Goal: Information Seeking & Learning: Learn about a topic

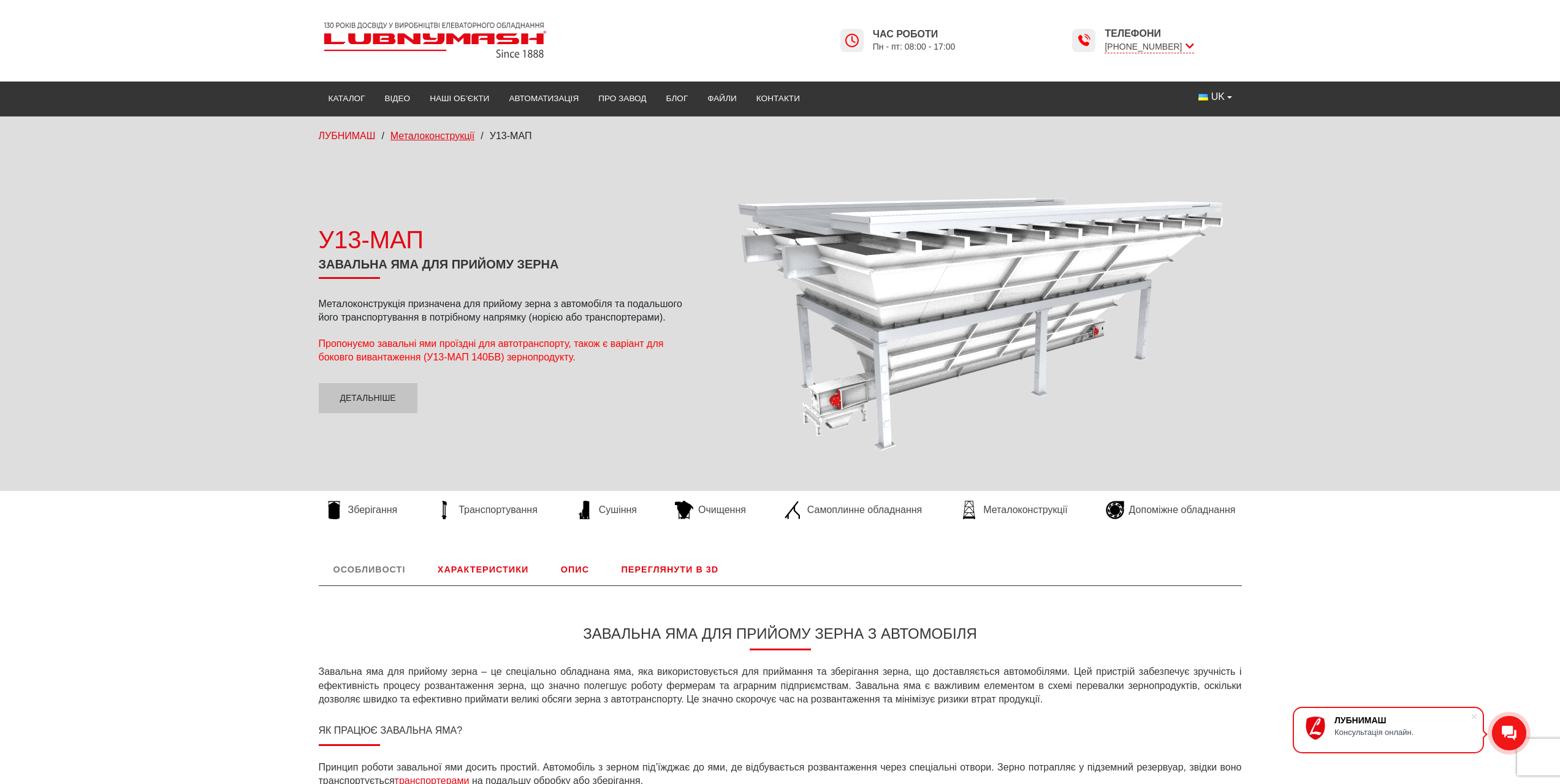
click at [441, 137] on span "Металоконструкції" at bounding box center [432, 136] width 84 height 10
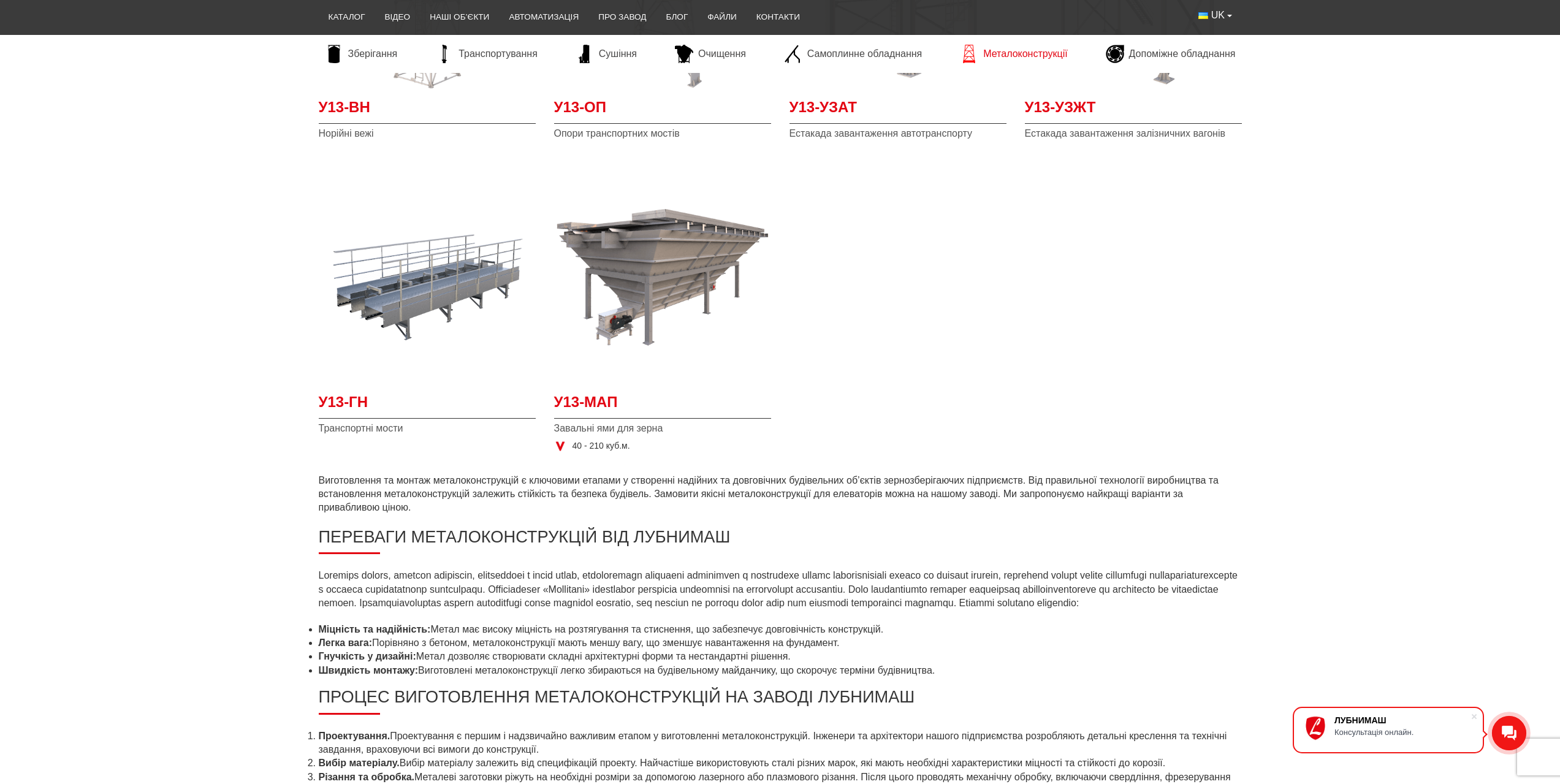
scroll to position [429, 0]
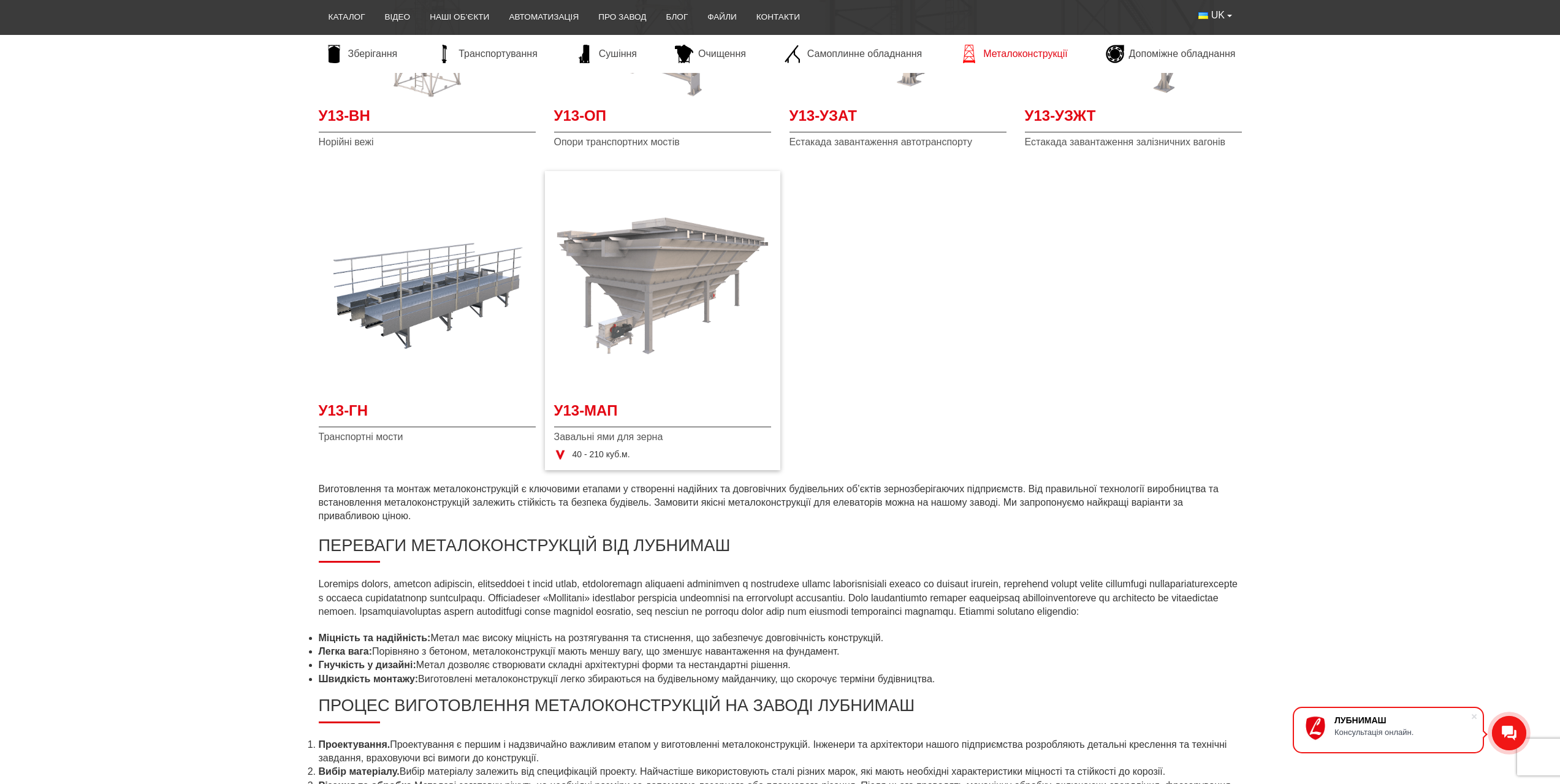
click at [626, 294] on img at bounding box center [662, 285] width 217 height 217
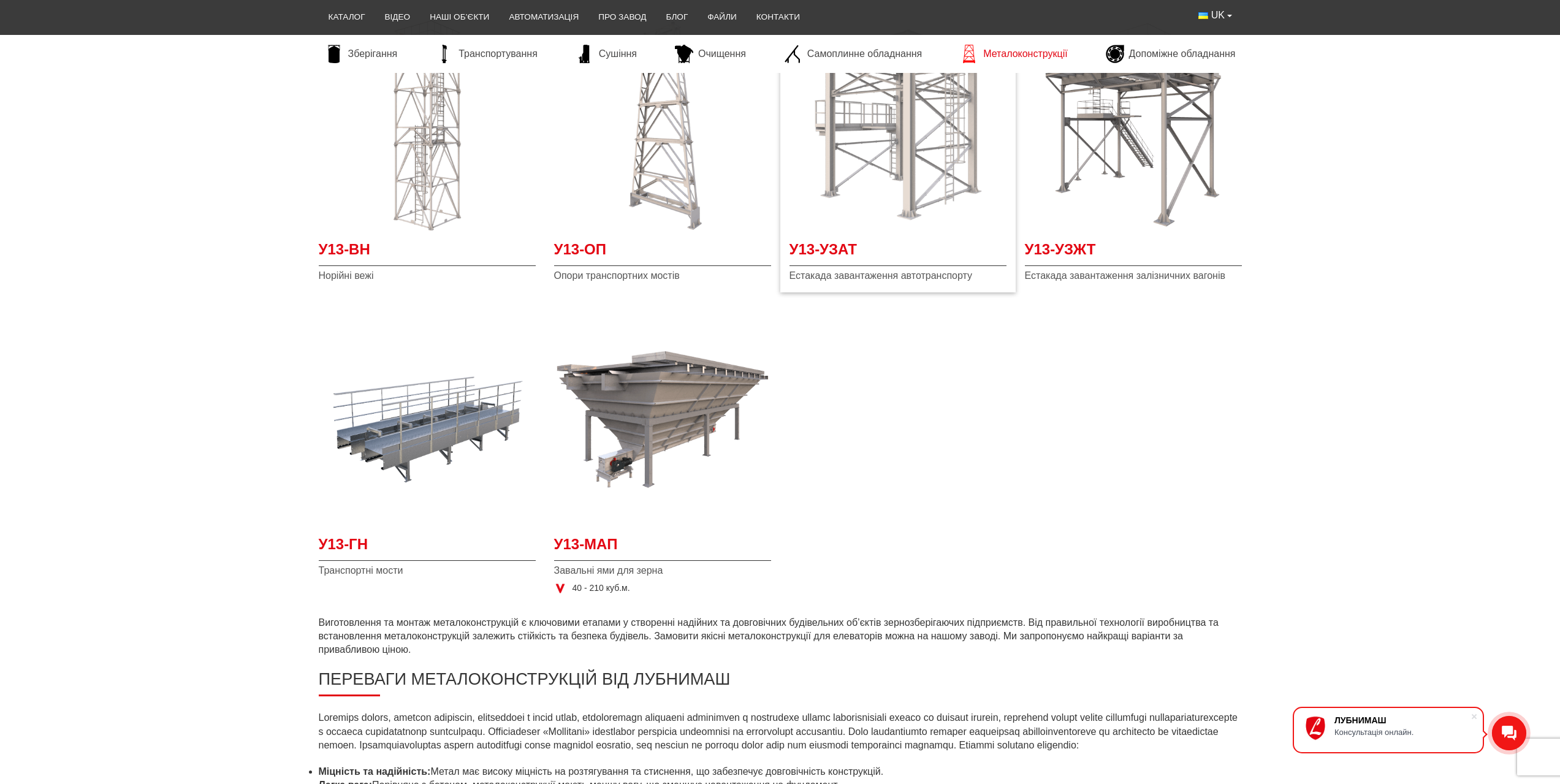
scroll to position [368, 0]
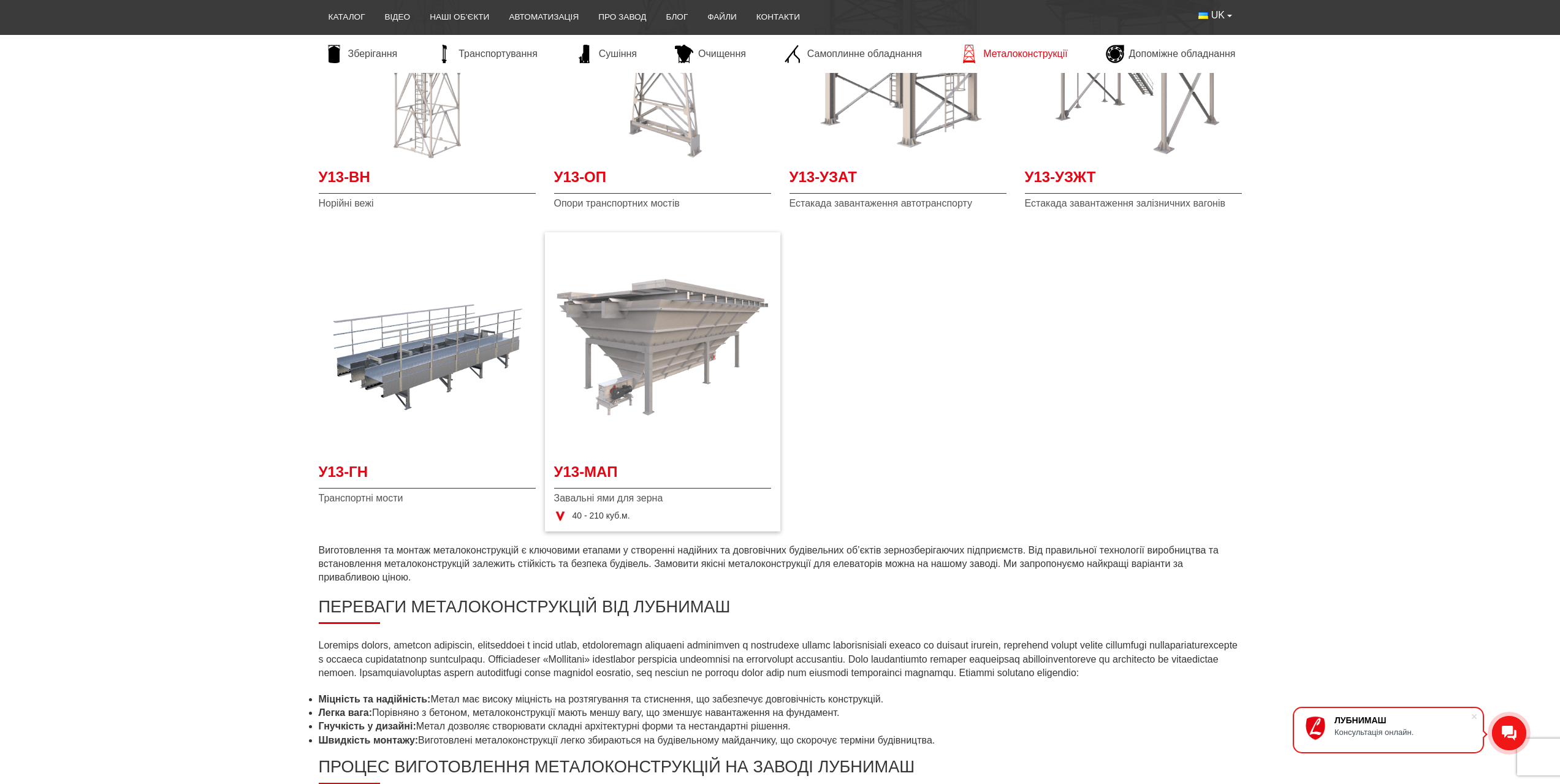
click at [664, 345] on img at bounding box center [662, 346] width 217 height 217
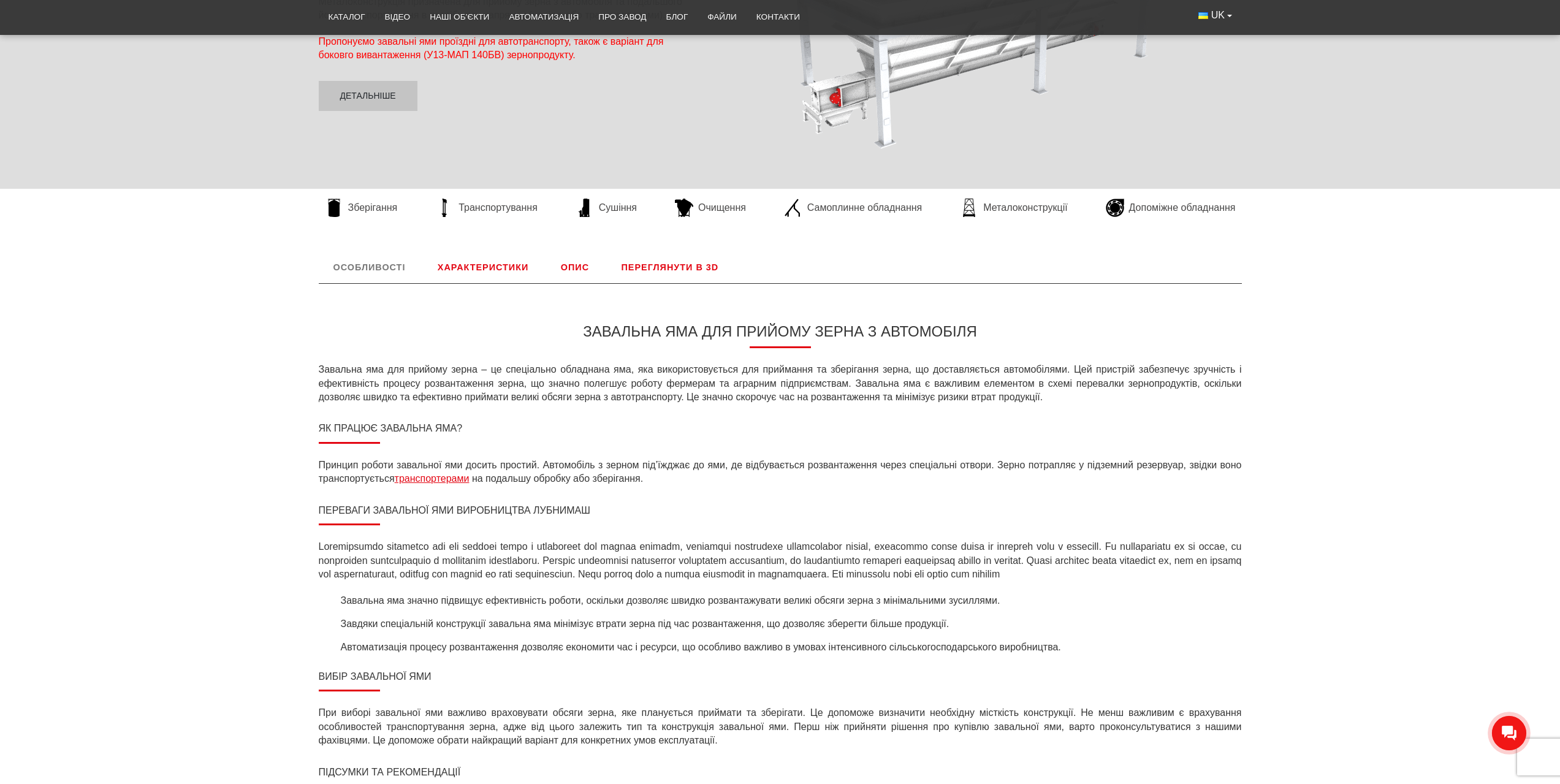
scroll to position [306, 0]
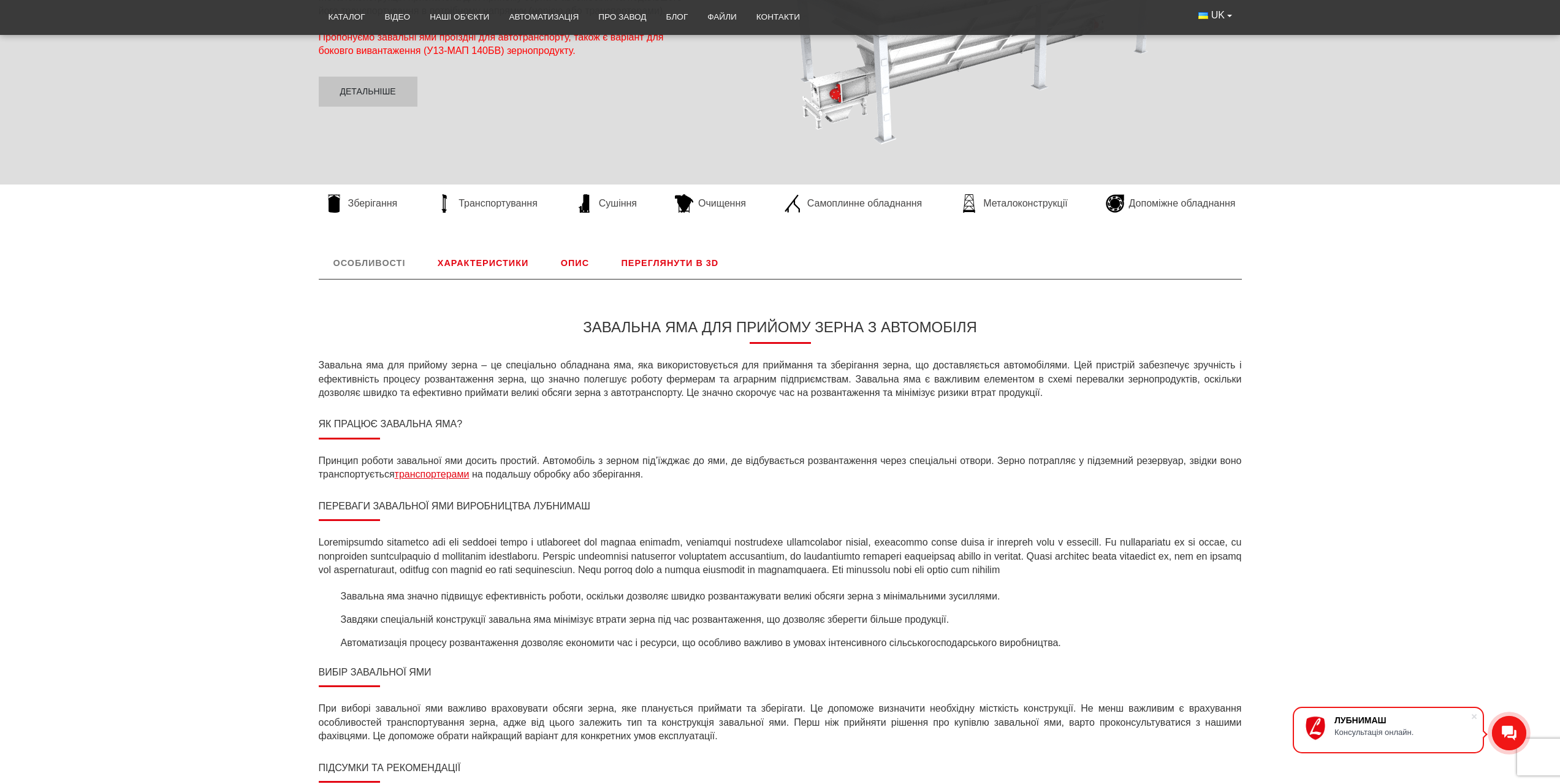
click at [501, 265] on link "Характеристики" at bounding box center [483, 263] width 120 height 32
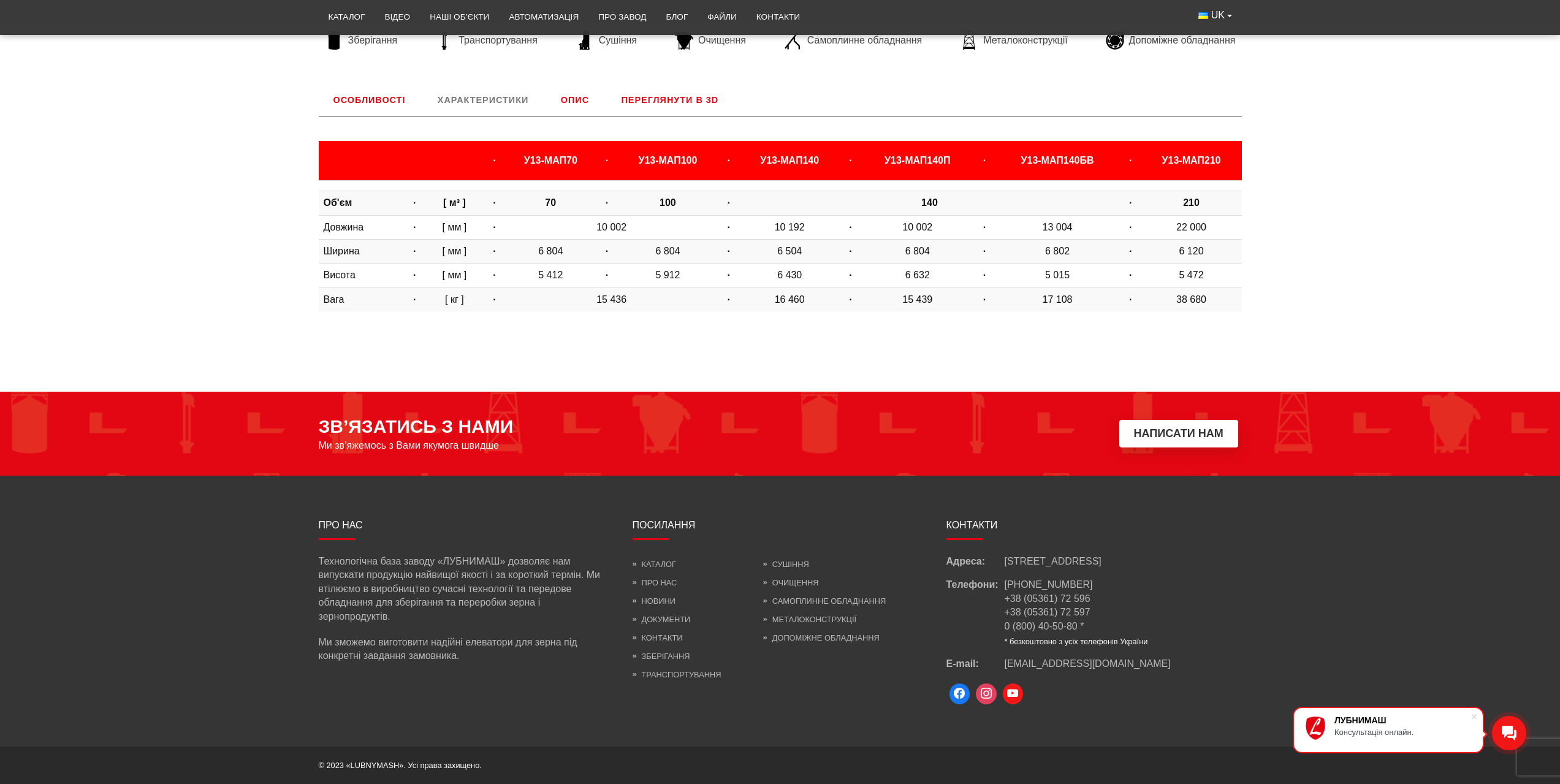
click at [572, 89] on link "Опис" at bounding box center [575, 100] width 58 height 32
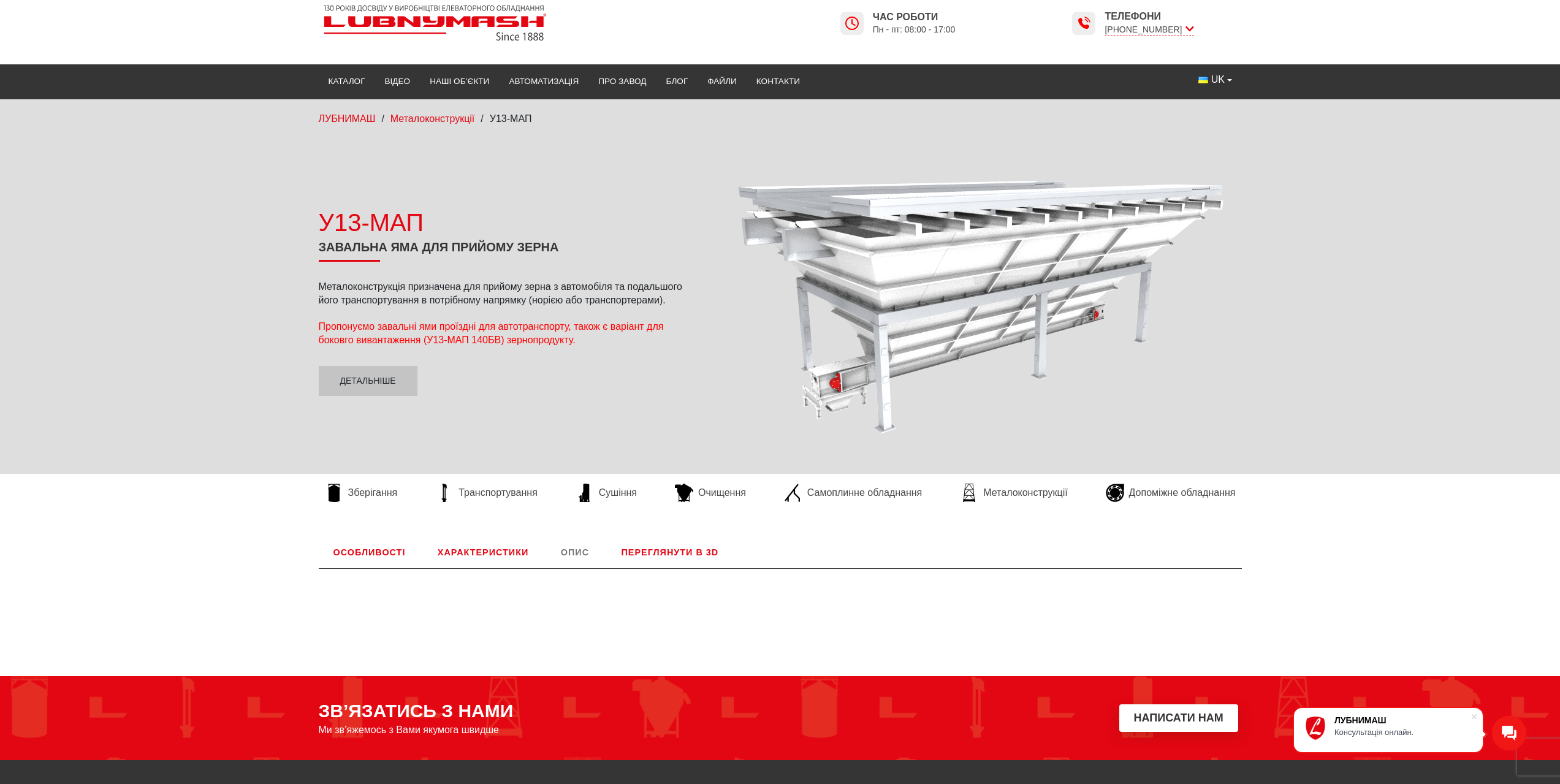
scroll to position [0, 0]
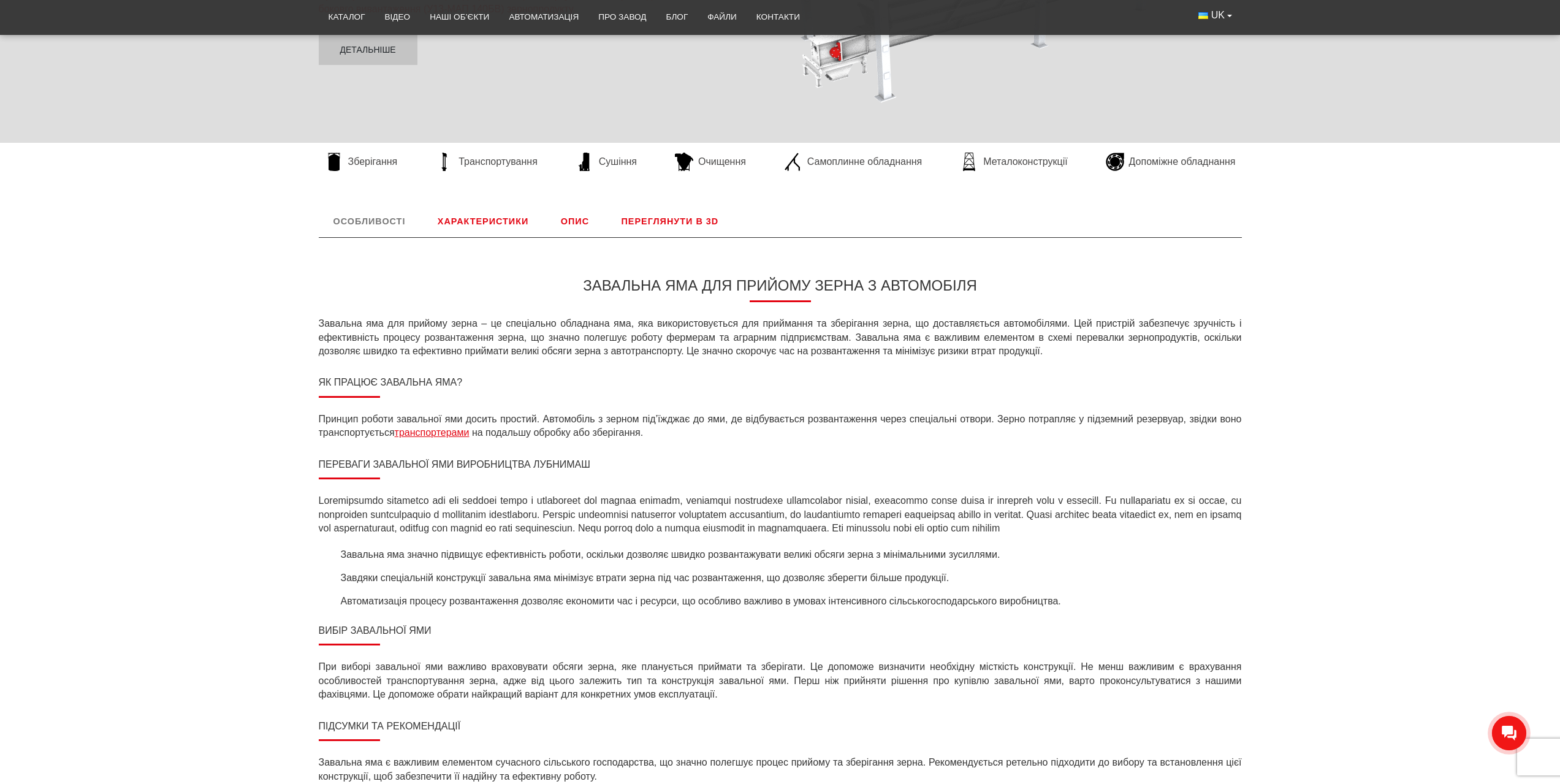
scroll to position [329, 0]
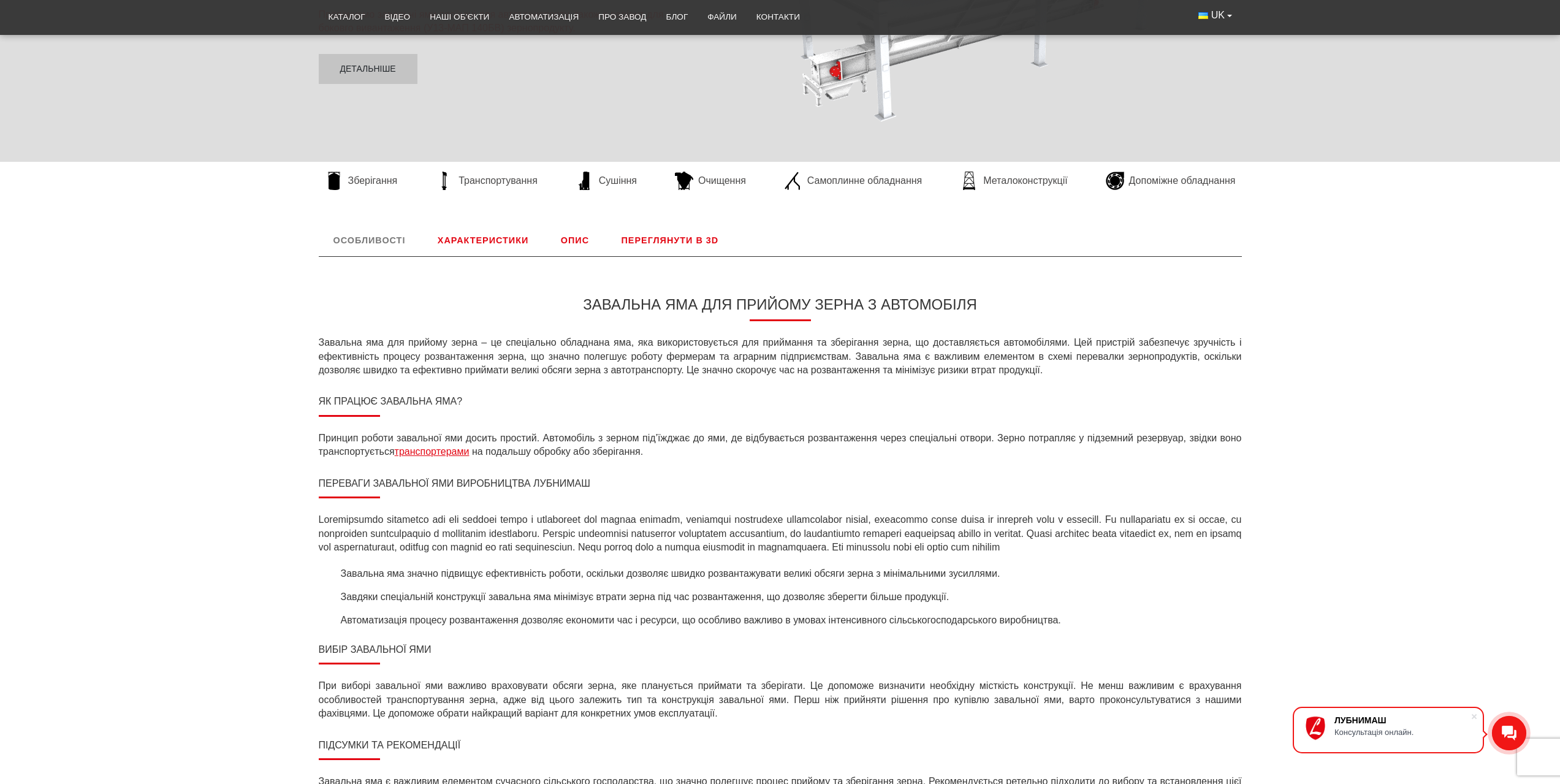
click at [499, 244] on link "Характеристики" at bounding box center [483, 240] width 120 height 32
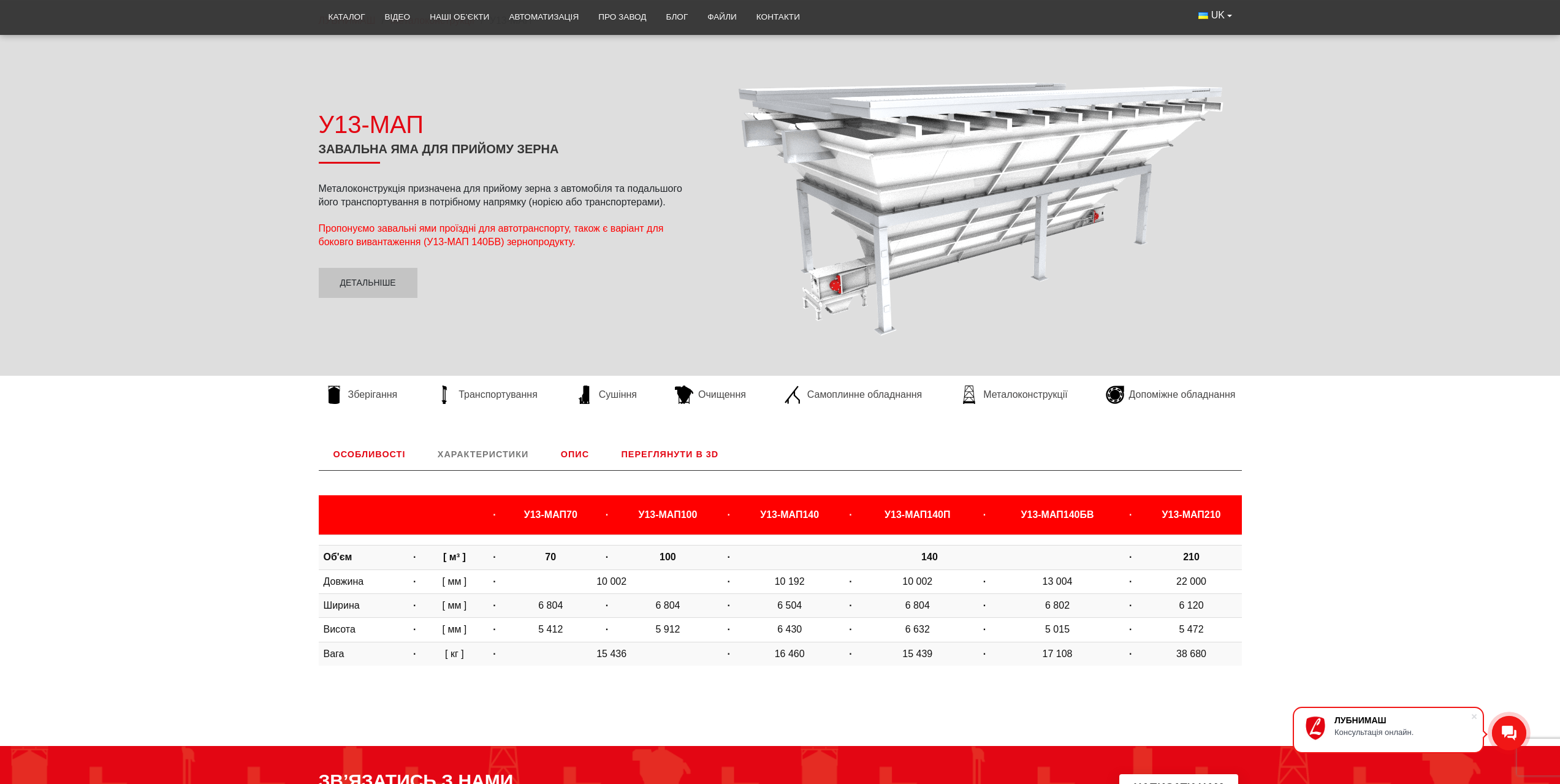
scroll to position [0, 0]
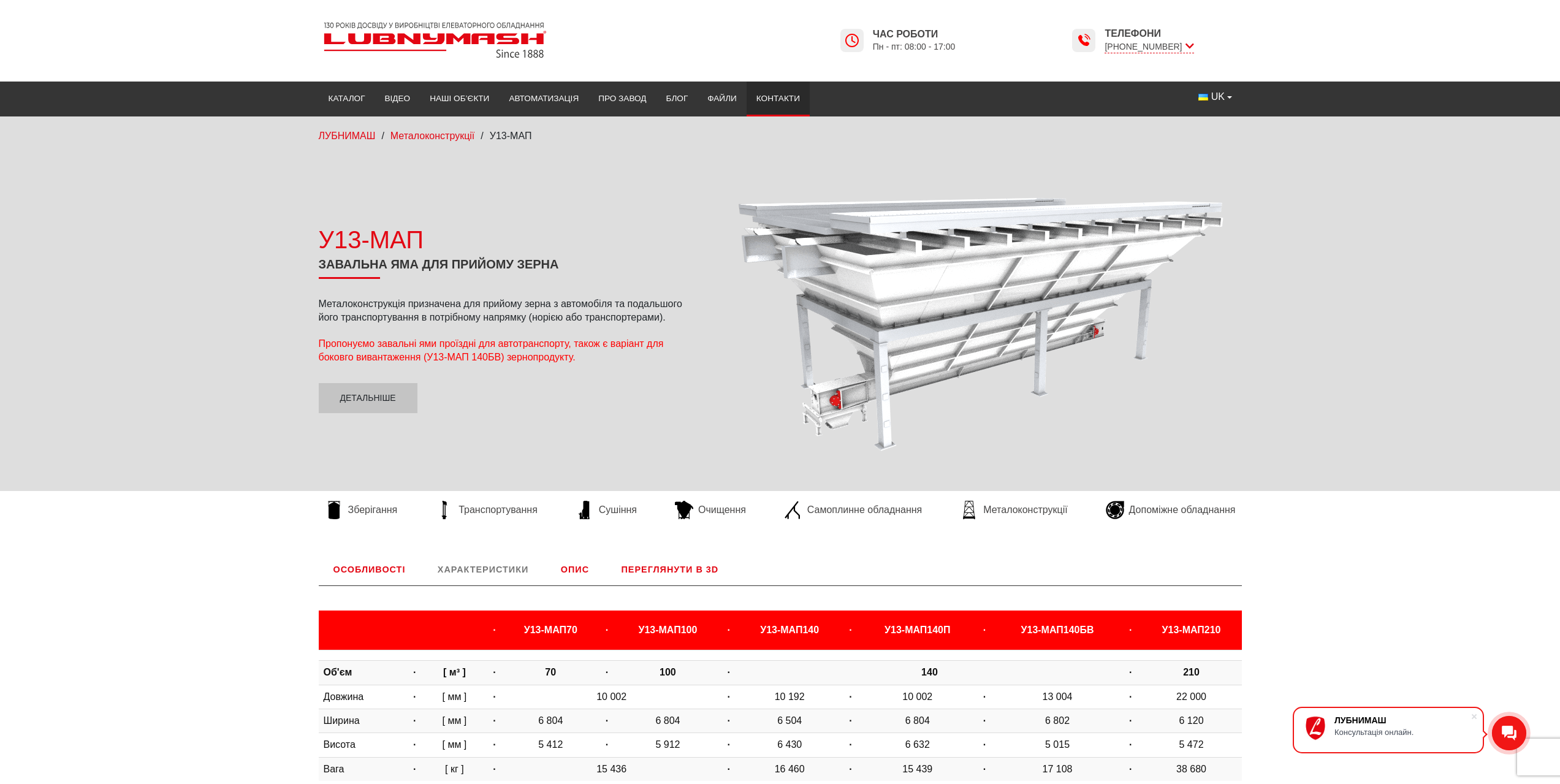
click at [770, 97] on link "Контакти" at bounding box center [779, 98] width 63 height 27
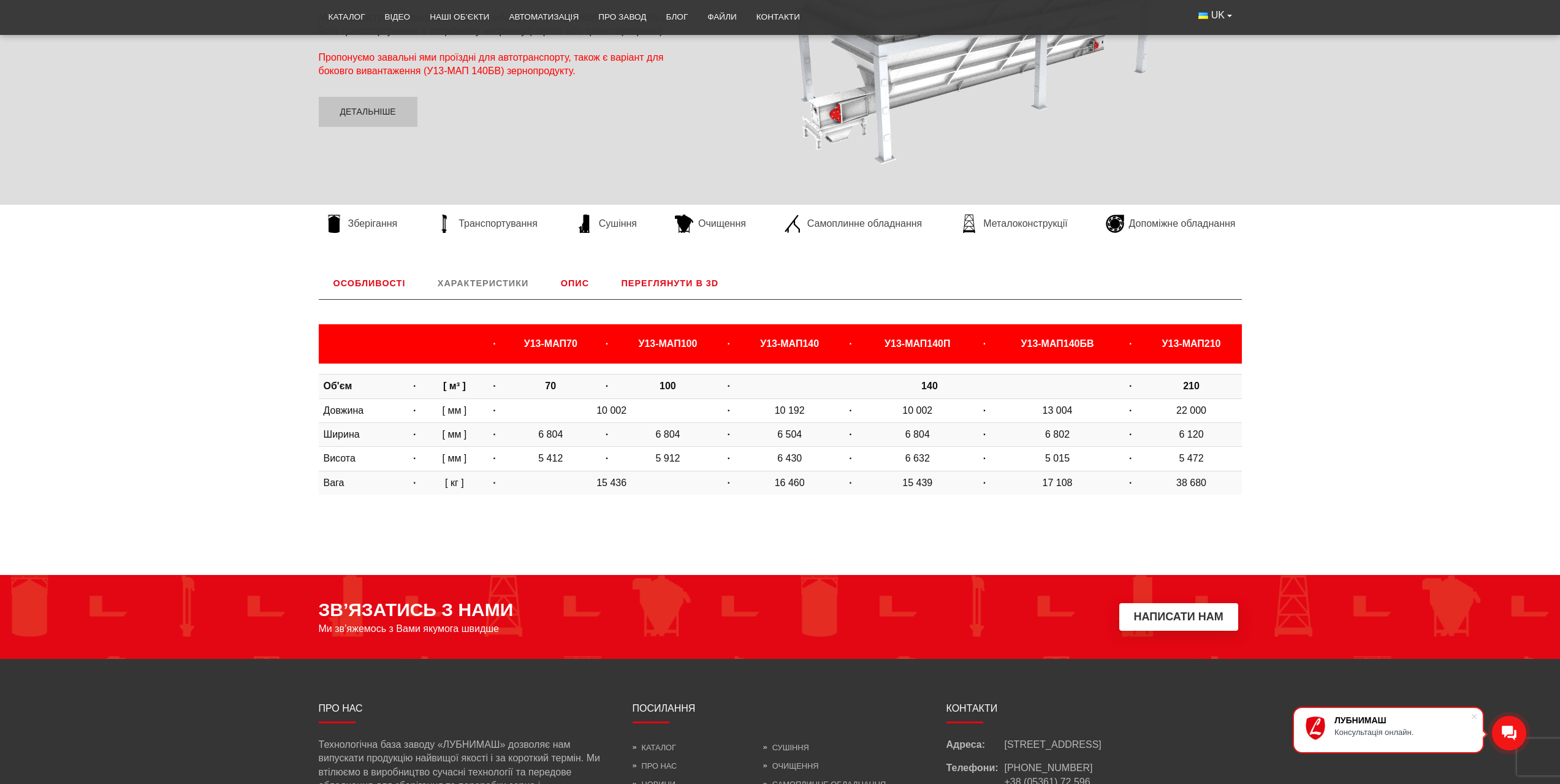
scroll to position [306, 0]
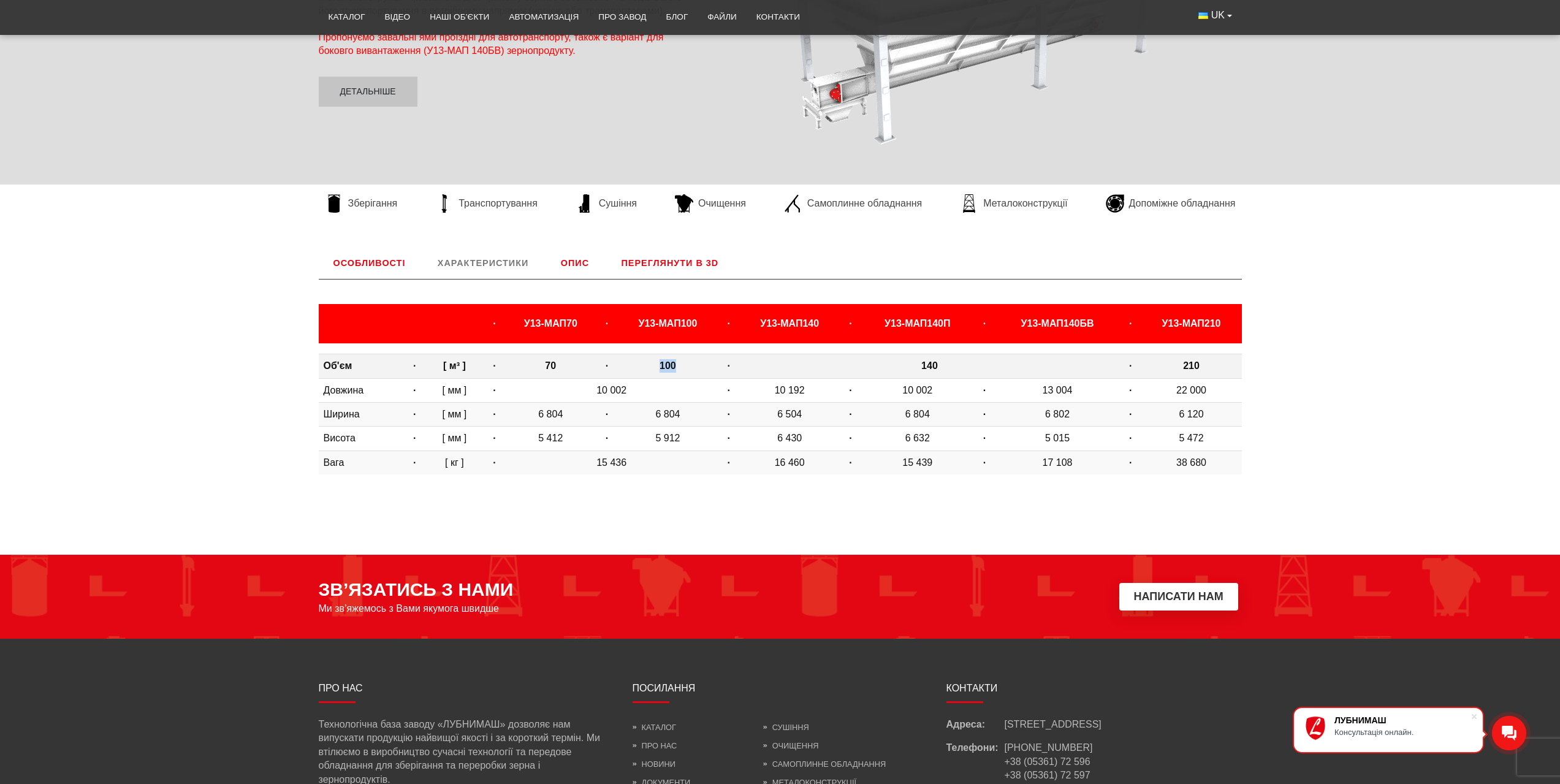
drag, startPoint x: 664, startPoint y: 368, endPoint x: 645, endPoint y: 368, distance: 19.0
click at [645, 368] on td "100" at bounding box center [668, 366] width 101 height 24
click at [671, 363] on td "100" at bounding box center [668, 366] width 101 height 24
drag, startPoint x: 644, startPoint y: 365, endPoint x: 664, endPoint y: 365, distance: 20.0
click at [664, 365] on td "100" at bounding box center [668, 366] width 101 height 24
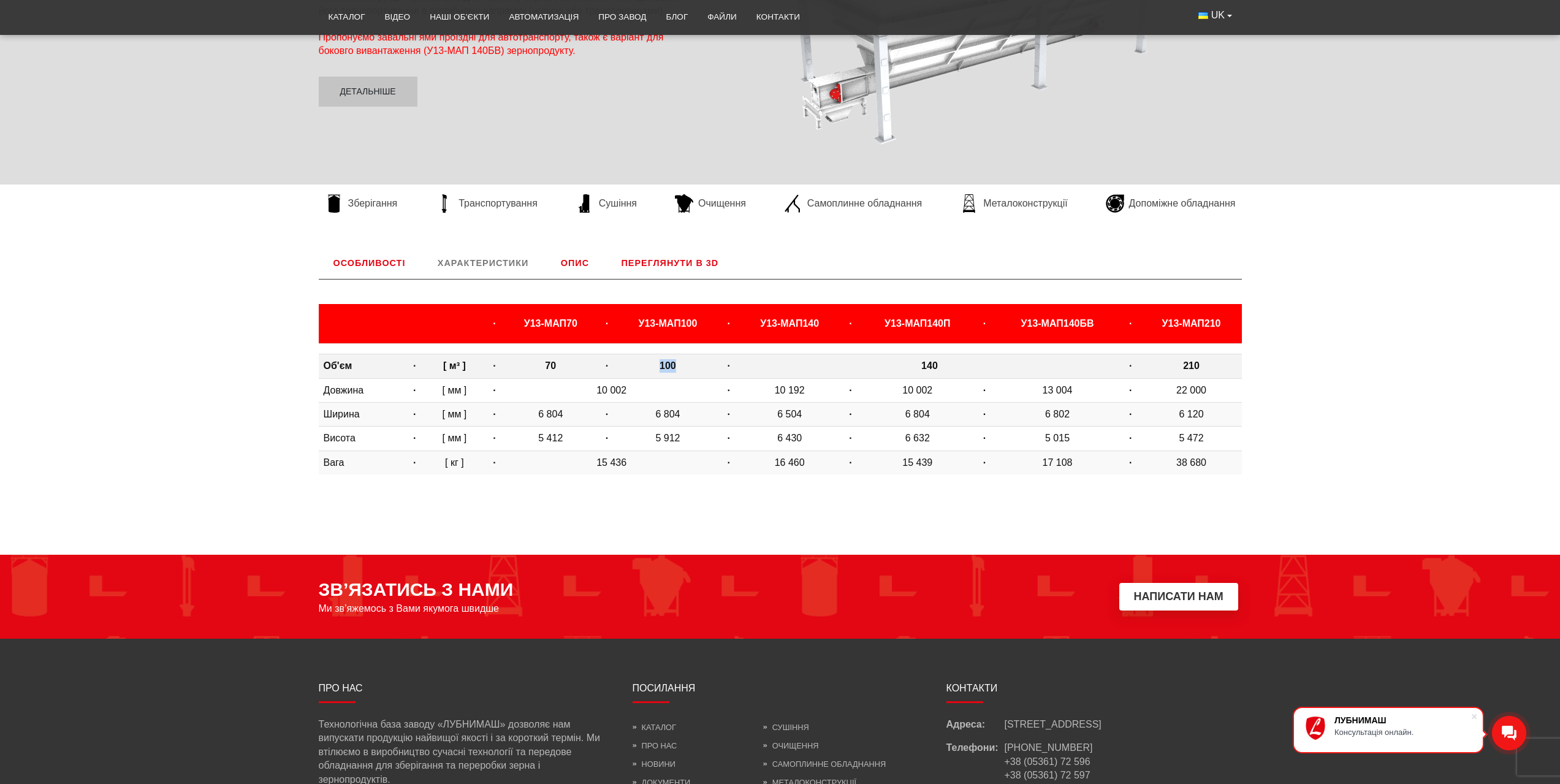
click at [670, 366] on td "100" at bounding box center [668, 366] width 101 height 24
drag, startPoint x: 644, startPoint y: 364, endPoint x: 664, endPoint y: 365, distance: 20.0
click at [664, 365] on td "100" at bounding box center [668, 366] width 101 height 24
click at [671, 366] on td "100" at bounding box center [668, 366] width 101 height 24
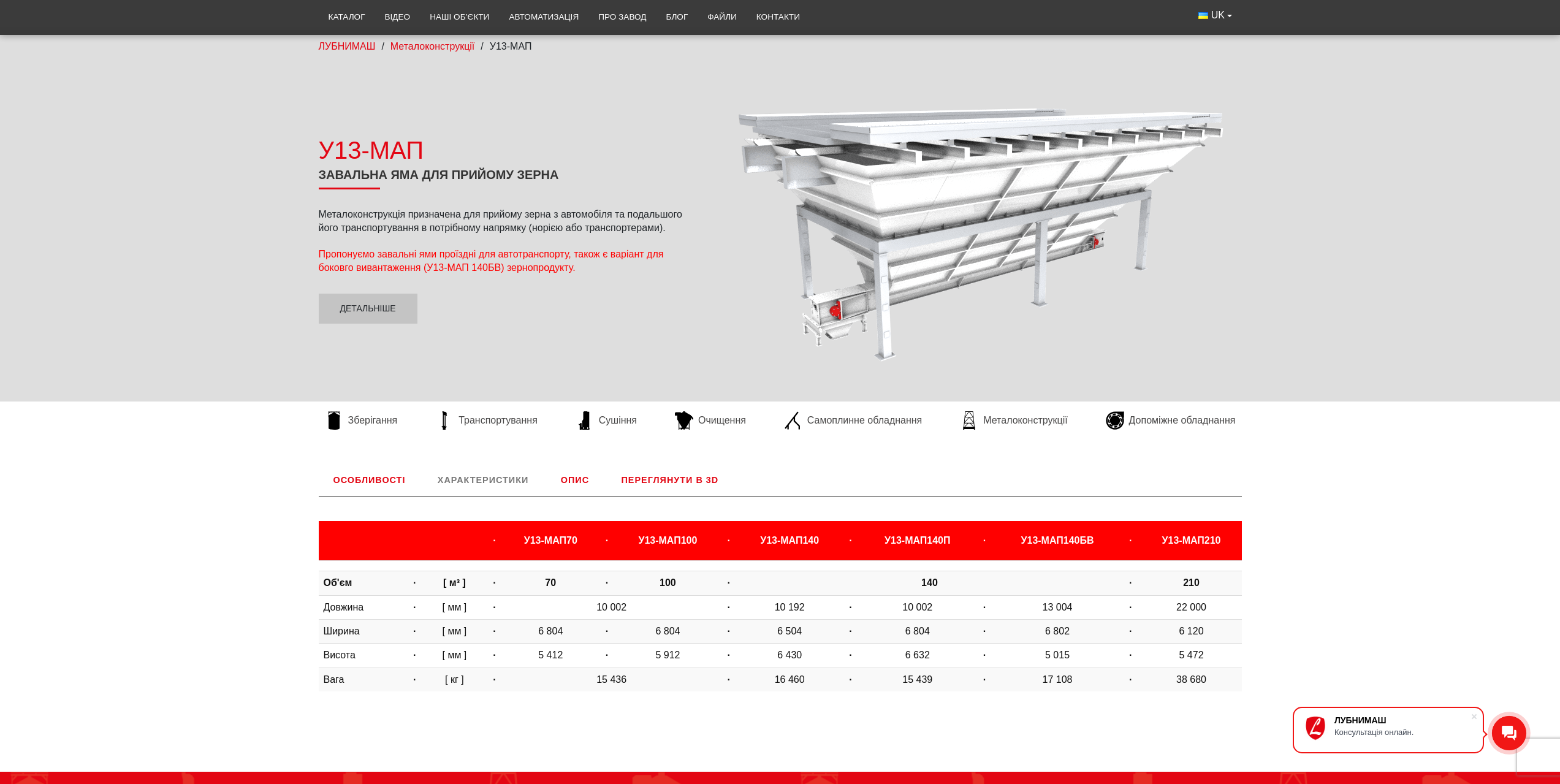
scroll to position [0, 0]
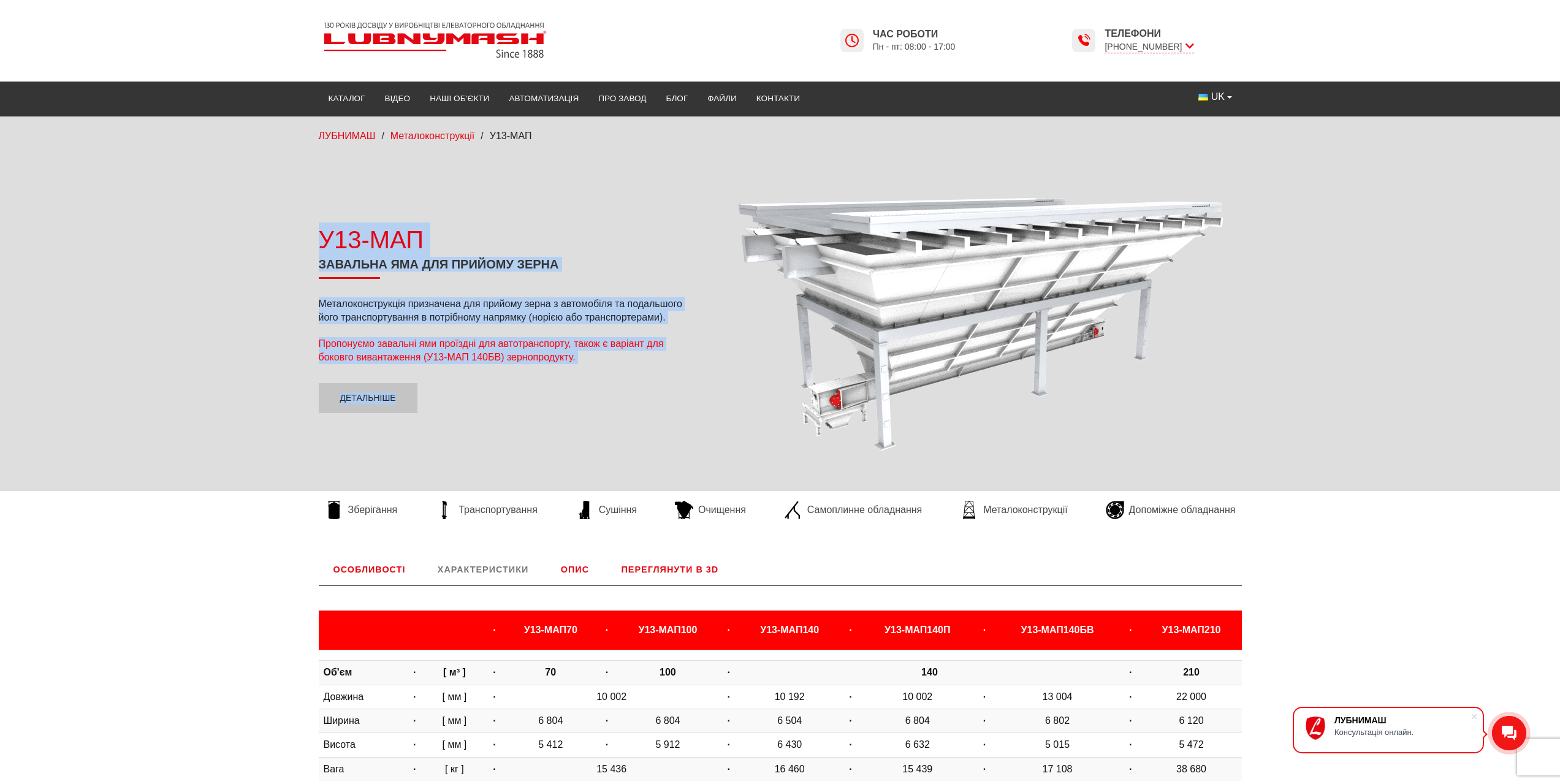
drag, startPoint x: 714, startPoint y: 151, endPoint x: 918, endPoint y: 160, distance: 204.2
click at [918, 160] on div "ЛУБНИМАШ / Металоконструкції / У13-МАП У13-МАП Завальна яма для прийому зерна М…" at bounding box center [780, 322] width 1560 height 412
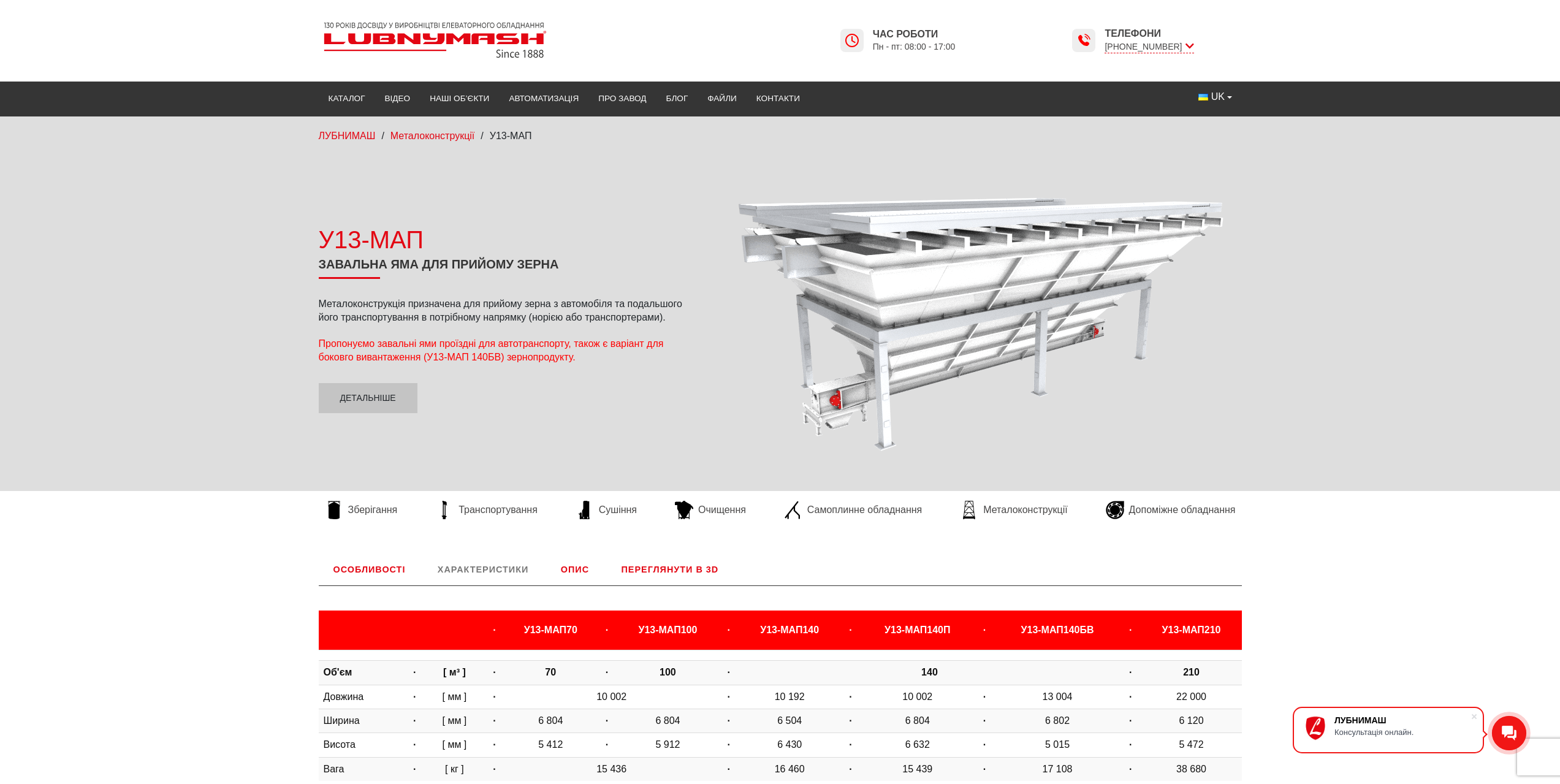
click at [1330, 218] on div "У13-МАП Завальна яма для прийому зерна Металоконструкція призначена для прийому…" at bounding box center [780, 318] width 1560 height 310
